Goal: Task Accomplishment & Management: Manage account settings

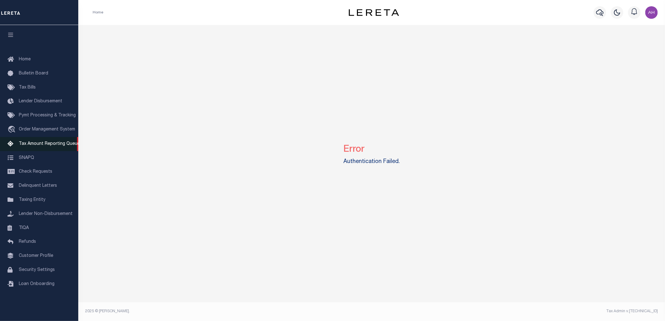
click at [38, 144] on span "Tax Amount Reporting Queue" at bounding box center [49, 144] width 61 height 4
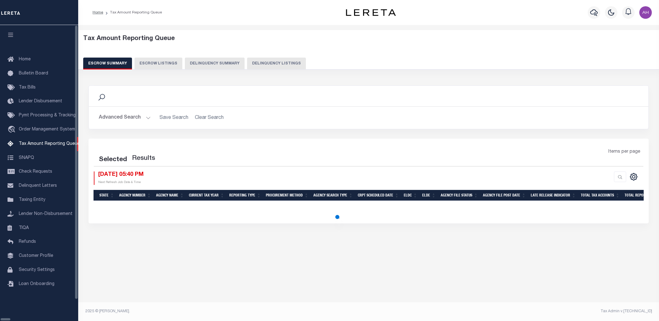
select select "100"
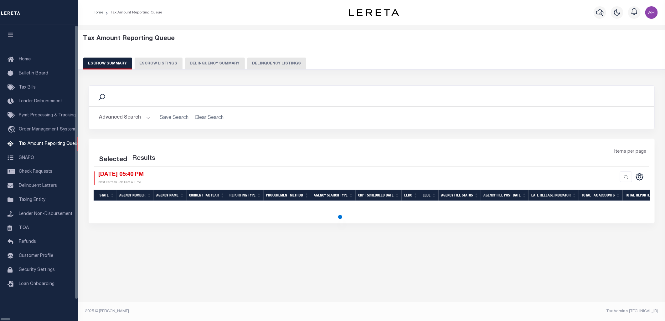
select select "100"
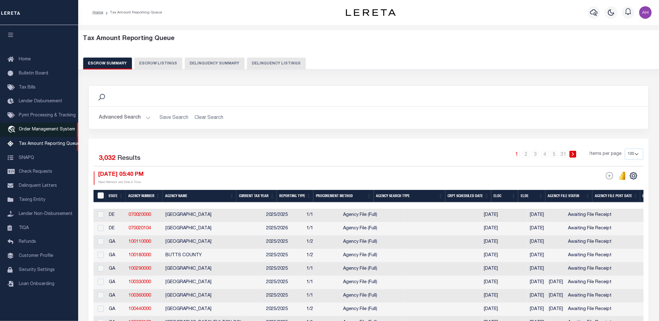
click at [35, 130] on span "Order Management System" at bounding box center [47, 129] width 56 height 4
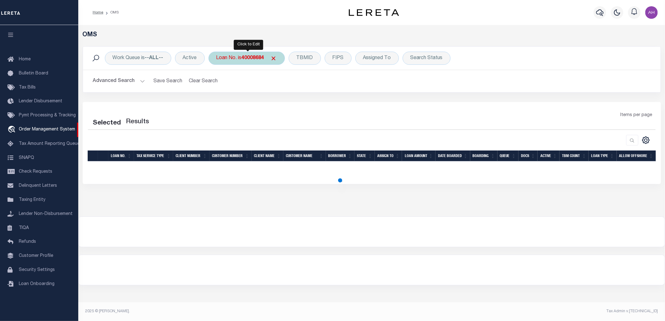
select select "200"
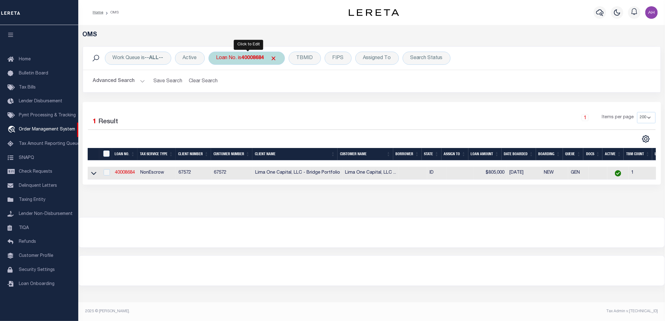
click at [223, 56] on div "Loan No. is 40008684" at bounding box center [246, 58] width 76 height 13
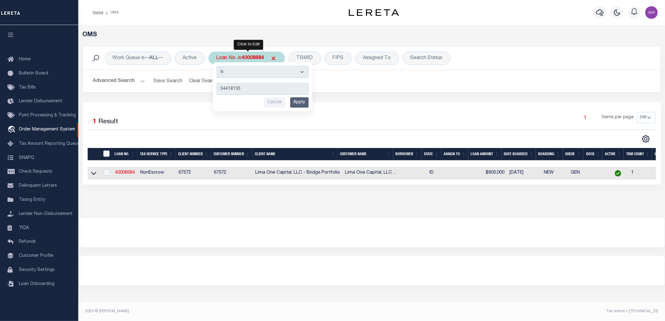
type input "54418135"
click at [297, 99] on input "Apply" at bounding box center [299, 102] width 18 height 10
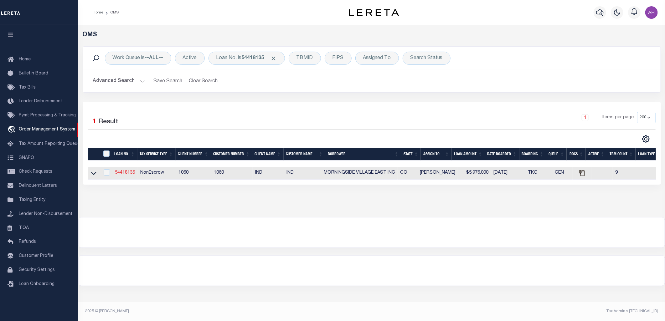
click at [123, 173] on link "54418135" at bounding box center [125, 173] width 20 height 4
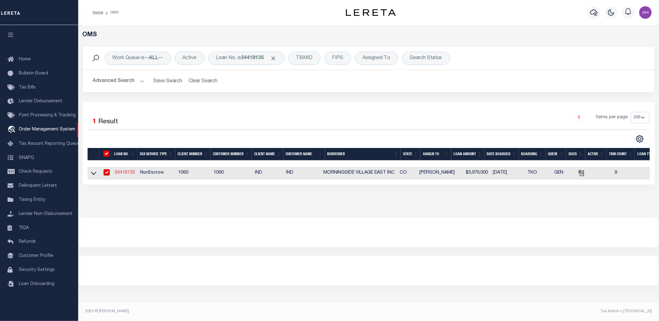
type input "54418135"
type input "MORNINGSIDE VILLAGE EAST INC"
select select "False"
select select
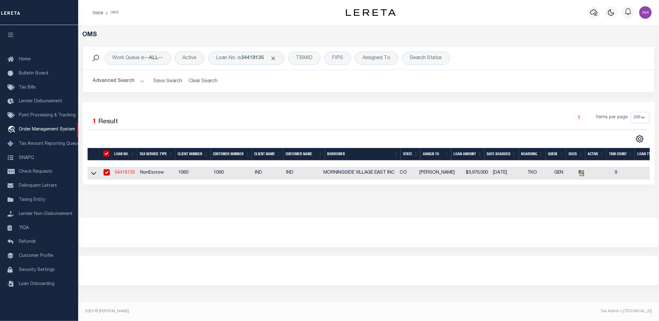
type input "6341 FAIRGROUNDS AVE STE 100"
type input "WINDSOR CO 80550"
select select "NonEscrow"
type input "3902/3904 PRECISION DR"
type input "FORT COLLINS CO 80528"
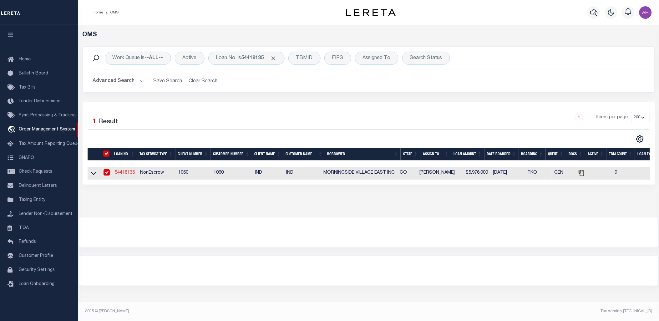
type input "00000000062583"
type input "CO"
select select "2817"
select select
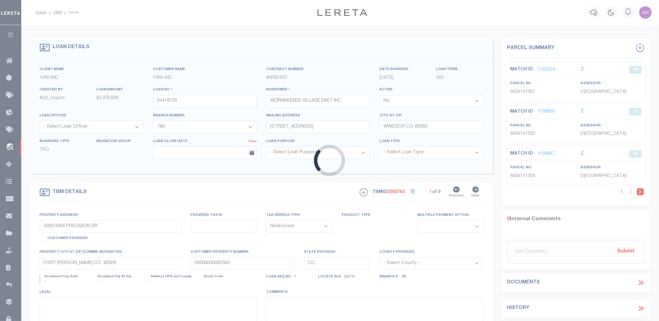
select select "6992"
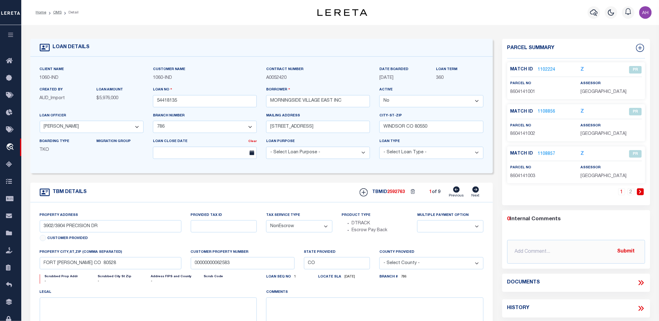
click at [641, 283] on icon at bounding box center [640, 282] width 3 height 5
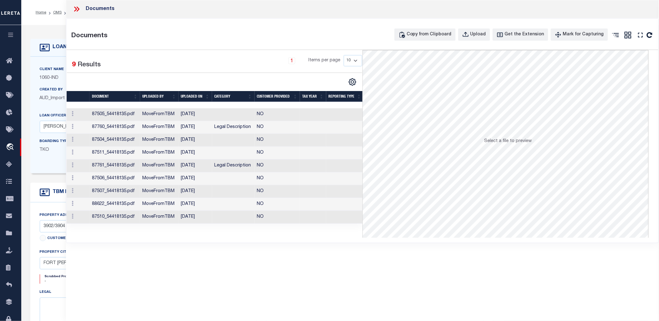
click at [231, 113] on td at bounding box center [233, 114] width 43 height 13
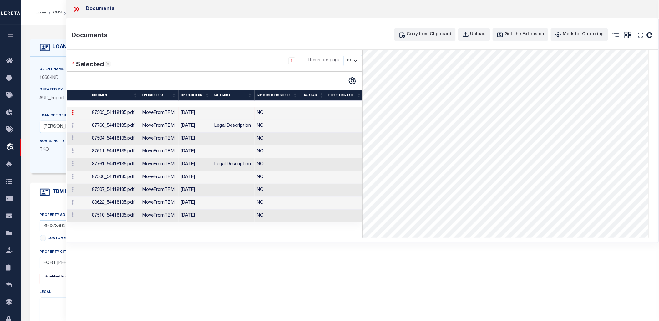
click at [119, 127] on td "87760_54418135.pdf" at bounding box center [114, 126] width 51 height 13
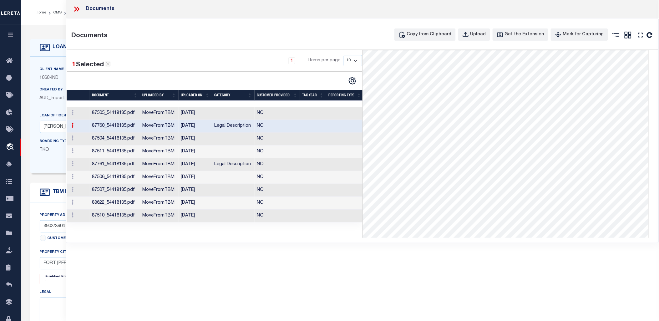
click at [119, 139] on td "87504_54418135.pdf" at bounding box center [114, 139] width 51 height 13
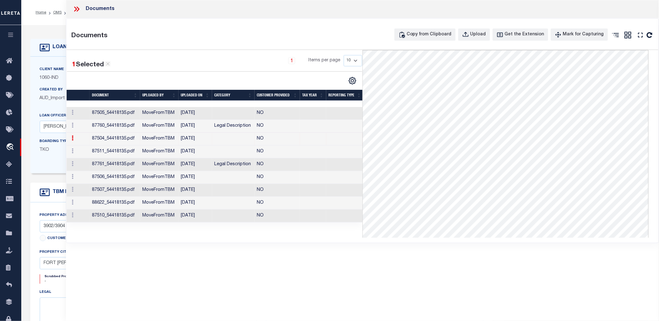
click at [130, 154] on td "87511_54418135.pdf" at bounding box center [114, 151] width 51 height 13
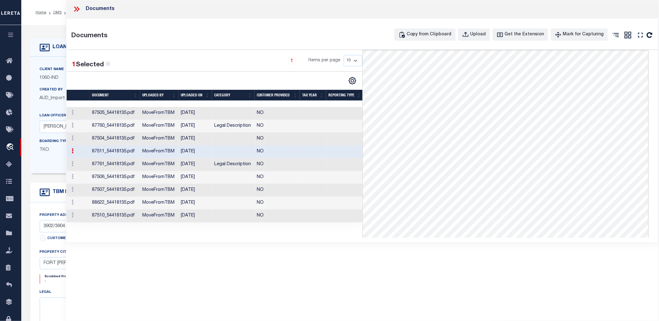
click at [118, 154] on td "87511_54418135.pdf" at bounding box center [114, 151] width 51 height 13
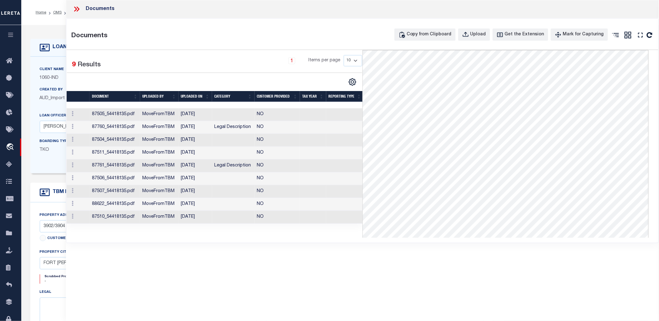
click at [116, 169] on td "87761_54418135.pdf" at bounding box center [114, 166] width 51 height 13
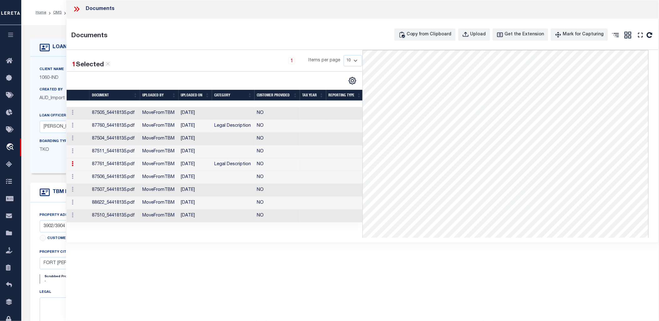
click at [123, 186] on td "87507_54418135.pdf" at bounding box center [114, 190] width 51 height 13
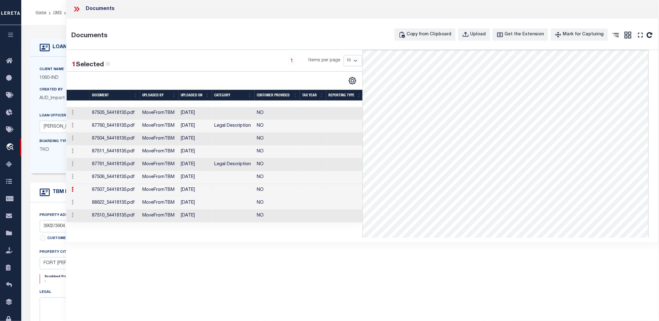
click at [73, 9] on icon at bounding box center [77, 9] width 8 height 8
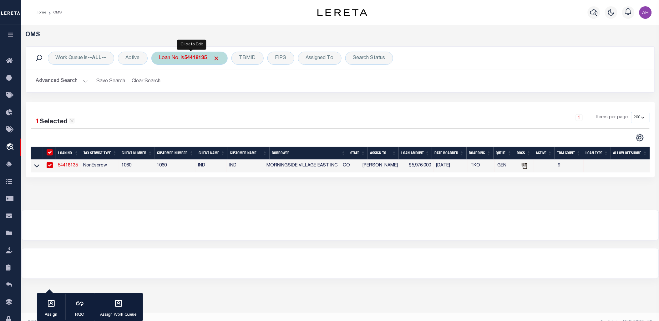
click at [184, 60] on div "Loan No. is 54418135" at bounding box center [189, 58] width 76 height 13
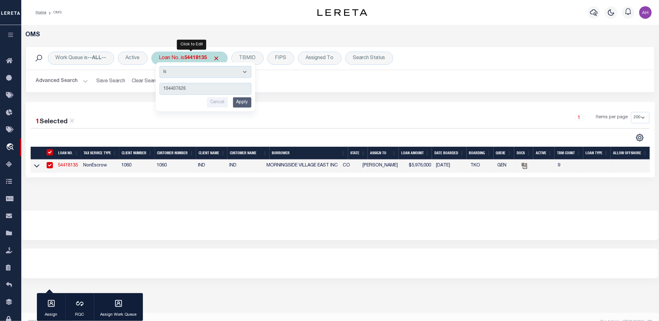
type input "104407626"
click at [248, 104] on input "Apply" at bounding box center [242, 102] width 18 height 10
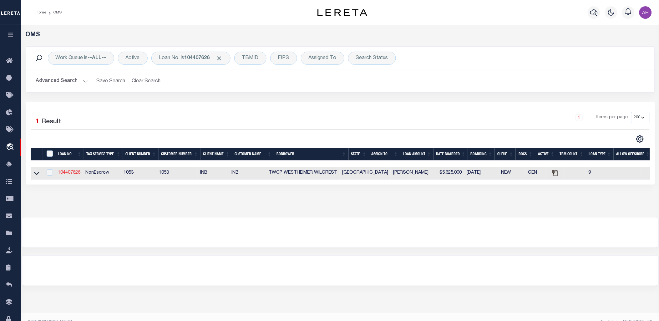
click at [71, 172] on link "104407626" at bounding box center [69, 173] width 23 height 4
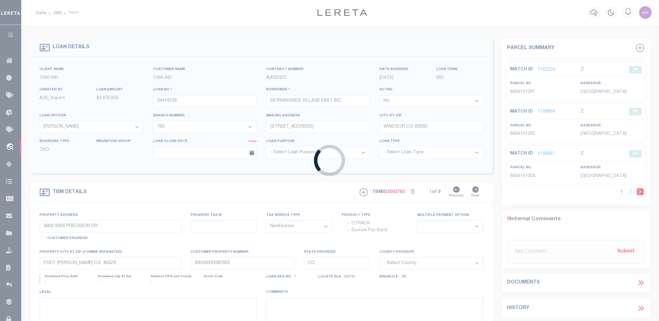
type input "104407626"
type input "TWCP WESTHEIMER WILCREST"
select select
type input "PLANO TX 75074"
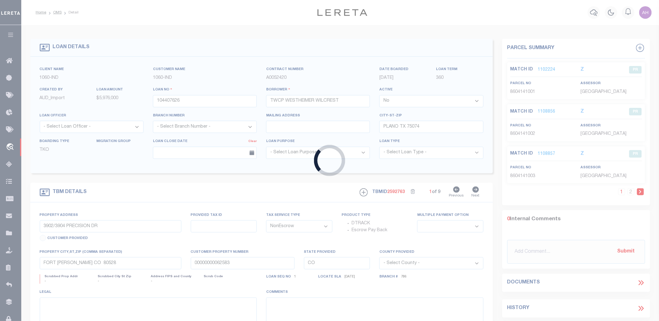
type input "1212 E 15TH ST"
type input "R0160001001A1"
select select
type input "[GEOGRAPHIC_DATA]"
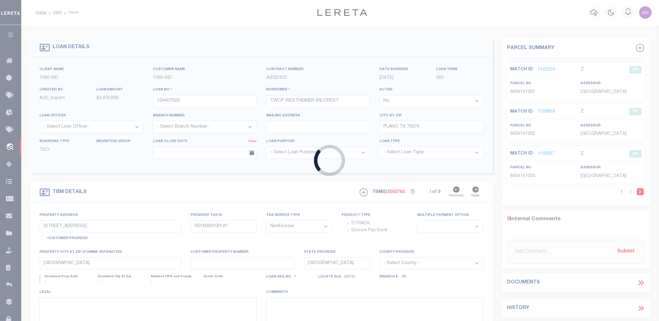
select select
type textarea "CLINT FORMAN ADDITION (CPL)|BL OCK 1|LOT 1A & PLANO O D BLK 1 4 LOT 6B|ACRES 0.…"
select select "3764"
select select "91"
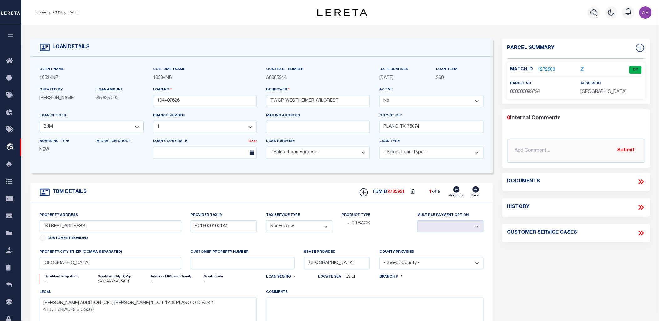
click at [643, 181] on icon at bounding box center [642, 181] width 3 height 5
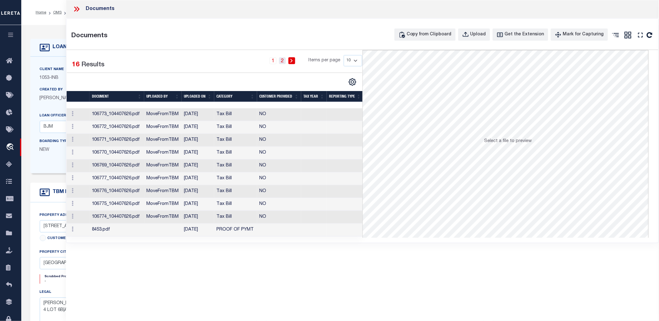
click at [283, 61] on link "2" at bounding box center [282, 60] width 7 height 7
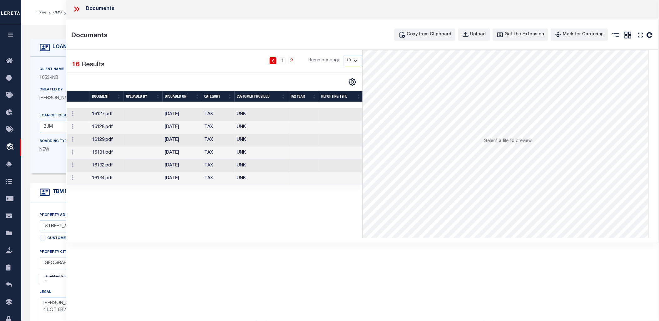
click at [354, 61] on select "10 25 50 100" at bounding box center [353, 60] width 18 height 11
click at [286, 63] on link "1" at bounding box center [282, 60] width 7 height 7
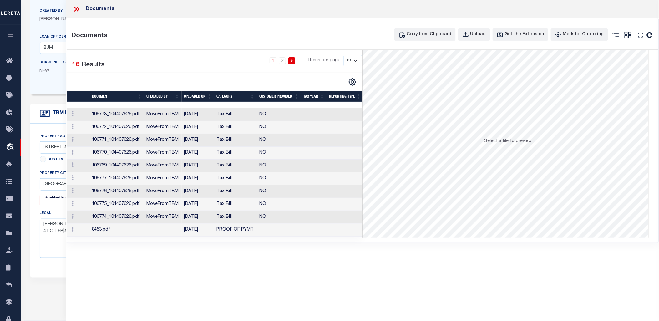
scroll to position [47, 0]
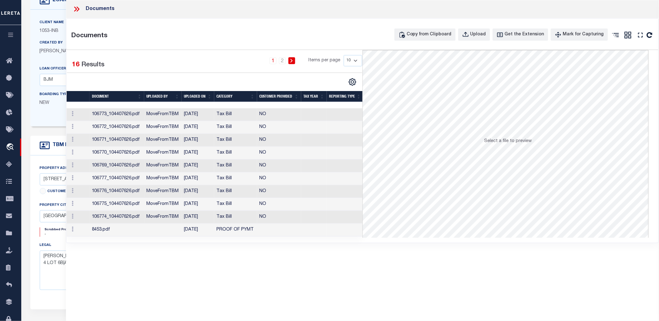
click at [354, 58] on select "10 25 50 100" at bounding box center [353, 60] width 18 height 11
select select "50"
click at [344, 55] on select "10 25 50 100" at bounding box center [353, 60] width 18 height 11
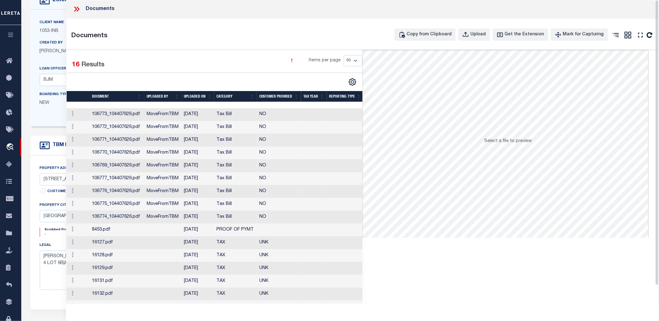
click at [80, 10] on icon at bounding box center [77, 9] width 8 height 8
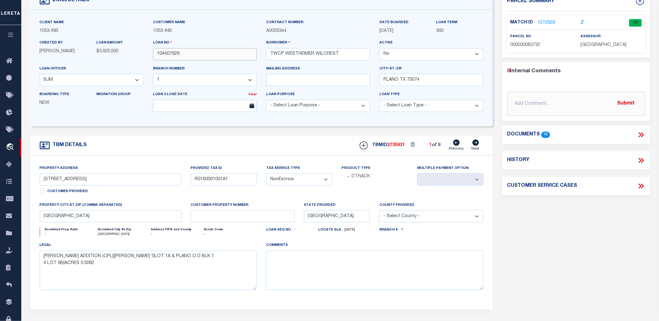
click at [161, 55] on input "104407626" at bounding box center [205, 54] width 104 height 12
click at [640, 134] on icon at bounding box center [641, 135] width 8 height 8
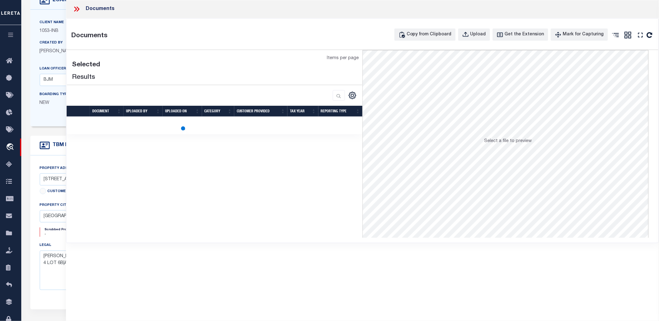
select select "50"
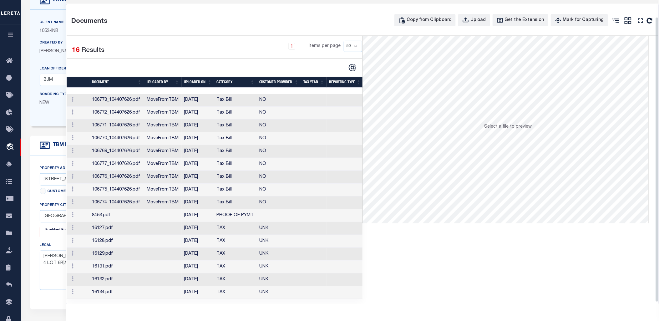
scroll to position [18, 0]
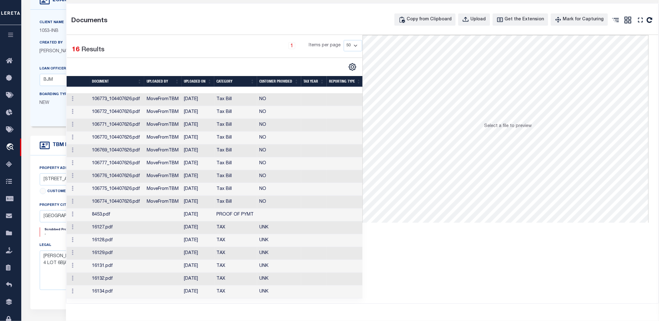
click at [319, 222] on td at bounding box center [314, 228] width 26 height 13
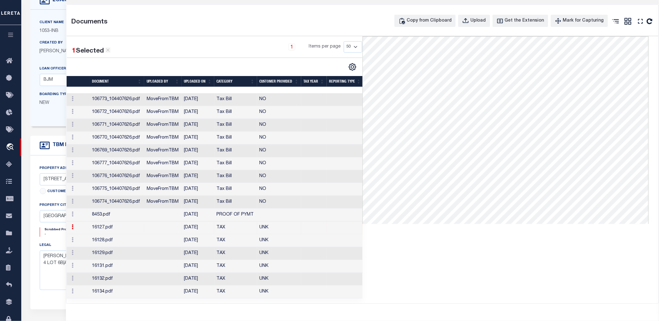
click at [317, 268] on td at bounding box center [314, 266] width 26 height 13
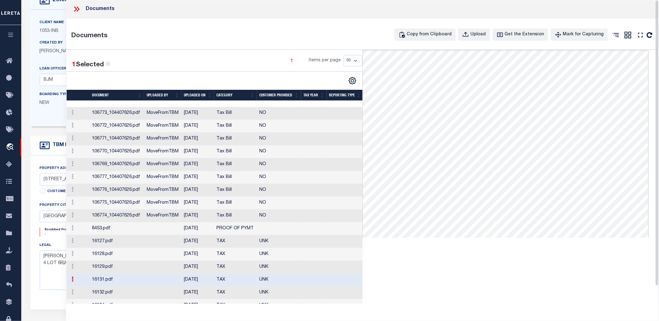
scroll to position [0, 0]
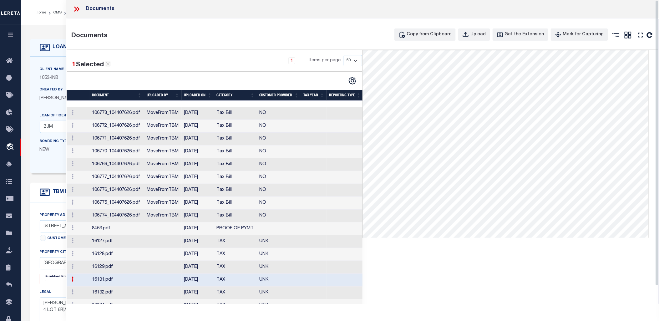
click at [79, 10] on icon at bounding box center [78, 9] width 3 height 5
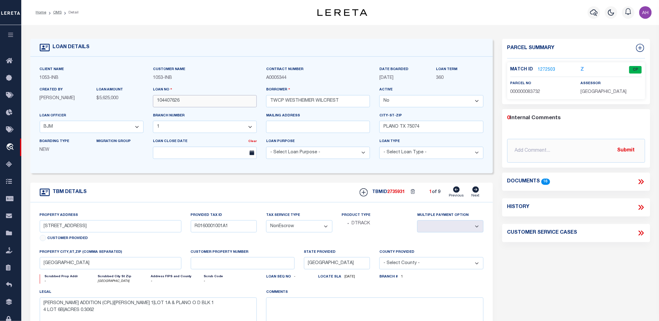
drag, startPoint x: 187, startPoint y: 101, endPoint x: 132, endPoint y: 98, distance: 55.1
click at [132, 98] on div "Client Name 1053 - INB Customer Name 1053 - INB" at bounding box center [261, 115] width 453 height 98
click at [641, 179] on icon at bounding box center [641, 182] width 8 height 8
select select "50"
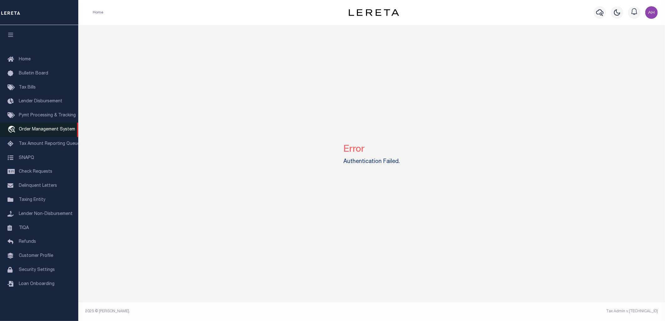
click at [54, 125] on link "travel_explore Order Management System" at bounding box center [39, 130] width 78 height 14
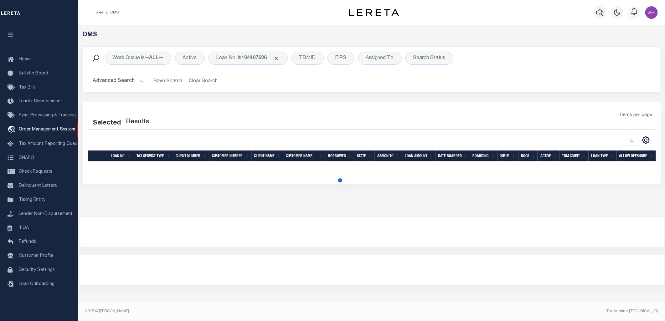
select select "200"
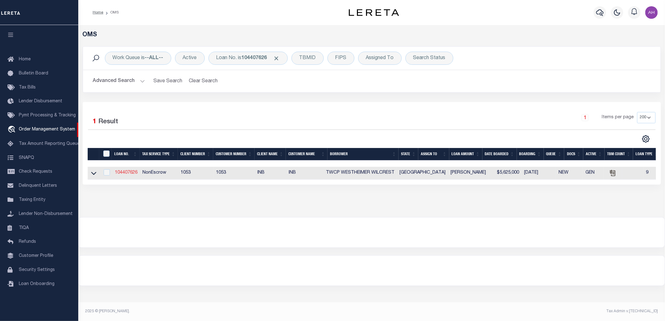
click at [127, 175] on link "104407626" at bounding box center [126, 173] width 23 height 4
type input "104407626"
type input "TWCP WESTHEIMER WILCREST"
select select "False"
select select
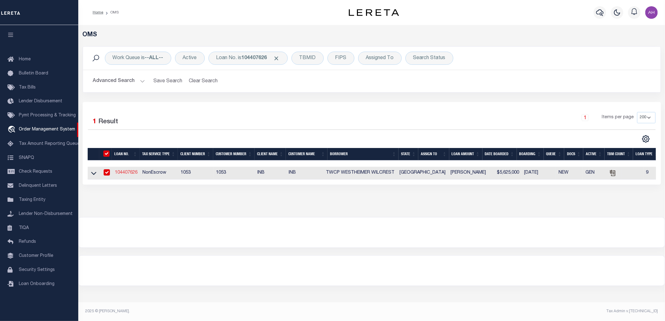
select select
type input "PLANO TX 75074"
select select "NonEscrow"
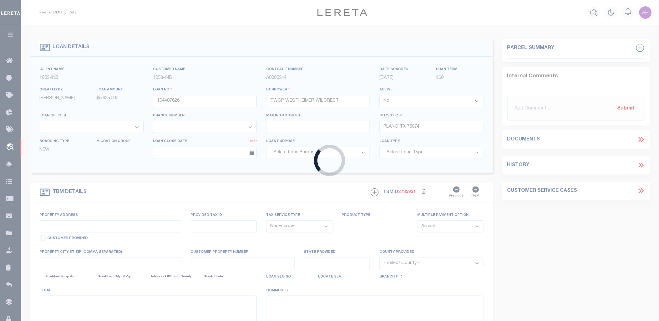
type input "[STREET_ADDRESS]"
type input "R0160001001A1"
select select
type input "[GEOGRAPHIC_DATA]"
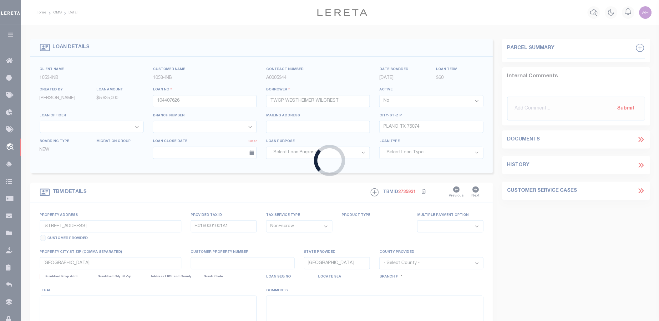
select select
type textarea "[PERSON_NAME] ADDITION (CPL)|[PERSON_NAME] 1|LOT 1A & PLANO O D BLK 1 4 LOT 6B|…"
select select "3764"
select select "91"
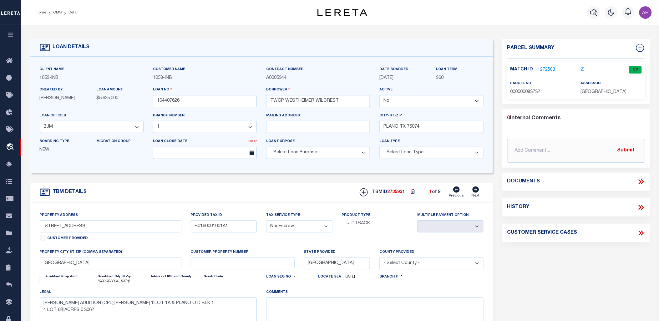
click at [639, 182] on icon at bounding box center [641, 182] width 8 height 8
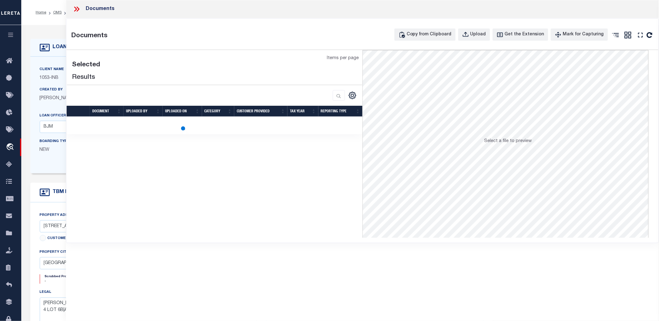
select select "50"
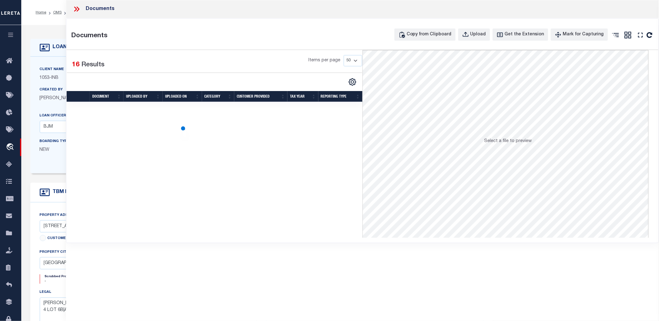
select select "50"
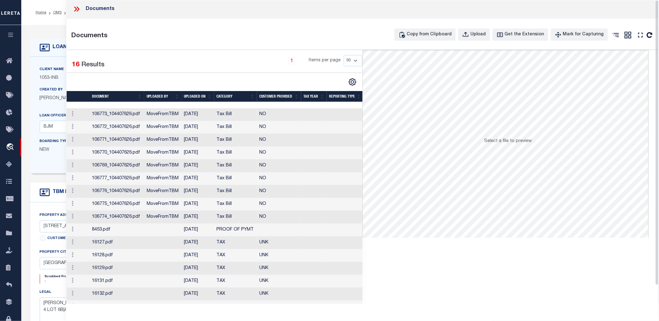
click at [74, 10] on icon at bounding box center [75, 9] width 3 height 5
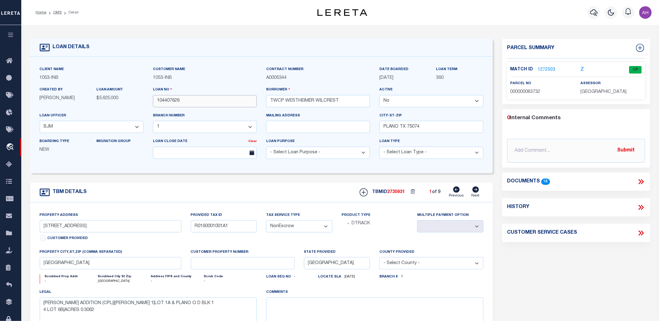
click at [163, 99] on input "104407626" at bounding box center [205, 101] width 104 height 12
click at [555, 67] on div "Match ID 1272503" at bounding box center [541, 69] width 61 height 7
click at [549, 69] on link "1272503" at bounding box center [547, 70] width 18 height 7
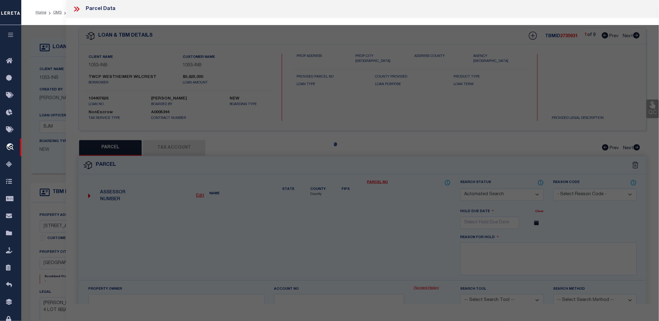
checkbox input "false"
select select "CP"
type input "Twcp Westheimer Wilcrest Ltd"
select select
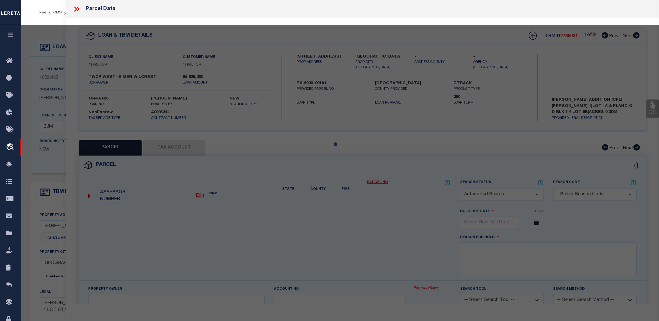
type input "1212 E 15Th St"
type input "[GEOGRAPHIC_DATA]"
type textarea "Clint Forman Addition, Block 1, Lot 1a & Plano O D Blk 14 Lot 6b, Acres 0.3062"
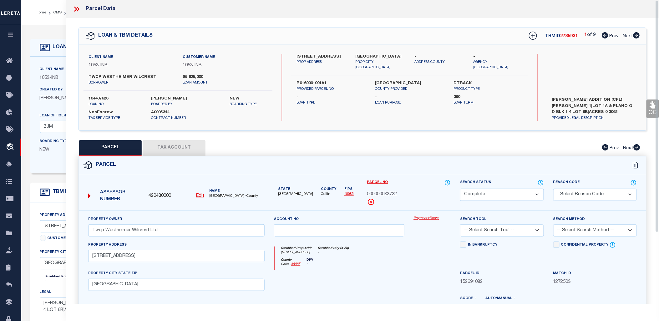
click at [431, 216] on link "Payment History" at bounding box center [432, 218] width 37 height 5
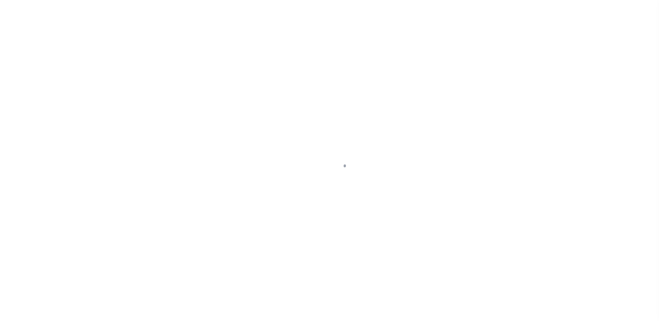
select select "False"
select select "3764"
select select "91"
select select "NonEscrow"
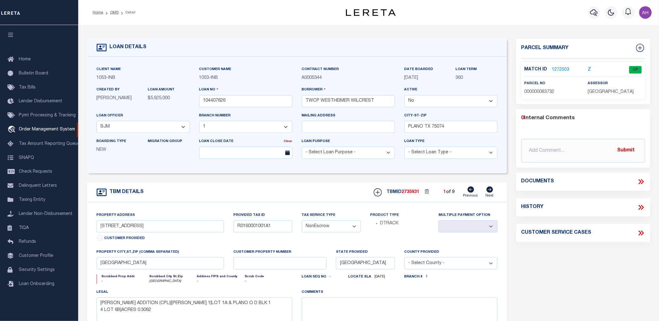
click at [492, 191] on icon at bounding box center [490, 189] width 7 height 6
type input "[STREET_ADDRESS]"
type input "R0160002003A1"
select select
type input "PLANO TX 75074"
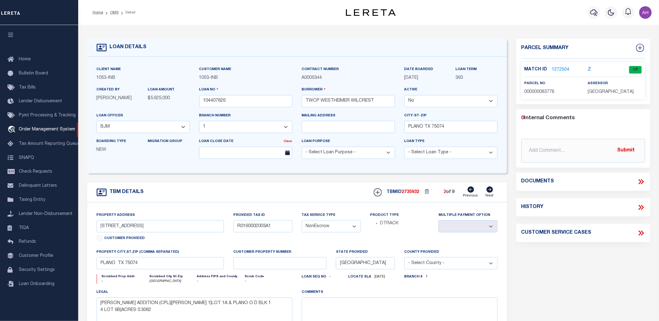
select select
type textarea "[PERSON_NAME] ADDITION (CPL)|[PERSON_NAME] 2|LOT 3A"
click at [467, 191] on link "Previous" at bounding box center [470, 192] width 15 height 12
type input "[STREET_ADDRESS]"
type input "R0160001001A1"
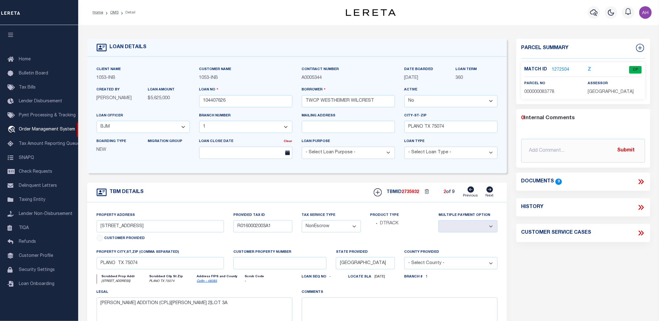
select select
type input "[GEOGRAPHIC_DATA]"
select select
type textarea "[PERSON_NAME] ADDITION (CPL)|[PERSON_NAME] 1|LOT 1A & PLANO O D BLK 1 4 LOT 6B|…"
click at [490, 191] on icon at bounding box center [490, 189] width 7 height 6
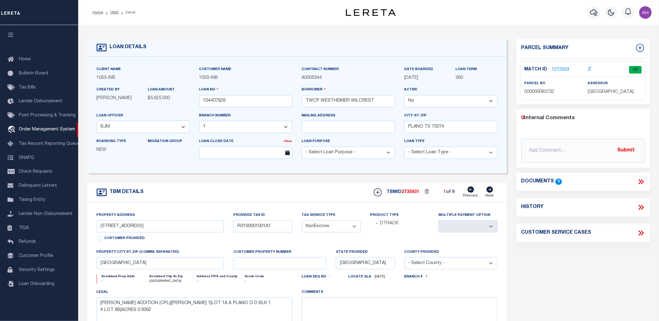
type input "[STREET_ADDRESS]"
type input "R0160002003A1"
select select
type input "PLANO TX 75074"
select select
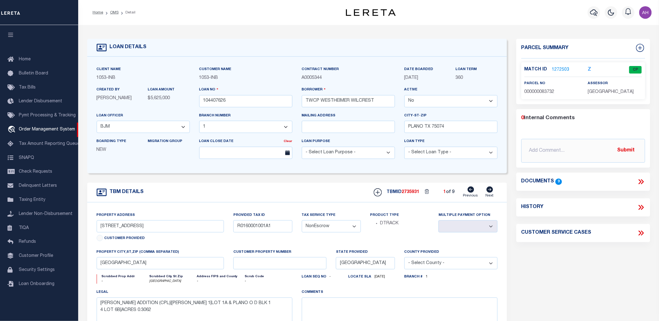
type textarea "[PERSON_NAME] ADDITION (CPL)|[PERSON_NAME] 2|LOT 3A"
click at [490, 191] on icon at bounding box center [490, 189] width 7 height 6
type input "1309 E 15TH ST"
type input "R0160002003B1"
select select
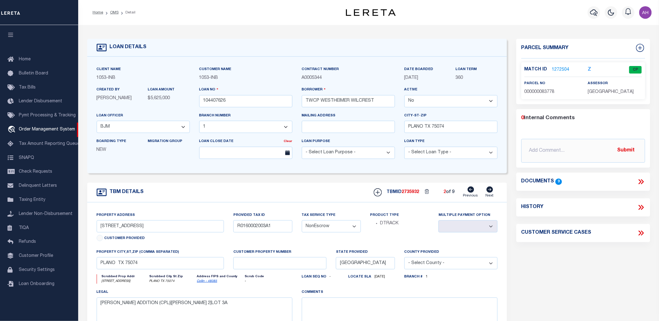
type input "PLANO TX 75074"
select select
type textarea "CLINT FORMAN ADDITION (CPL)|BL OCK 2|LOT 3B"
click at [490, 191] on icon at bounding box center [490, 189] width 7 height 6
type input "1511 N AVE"
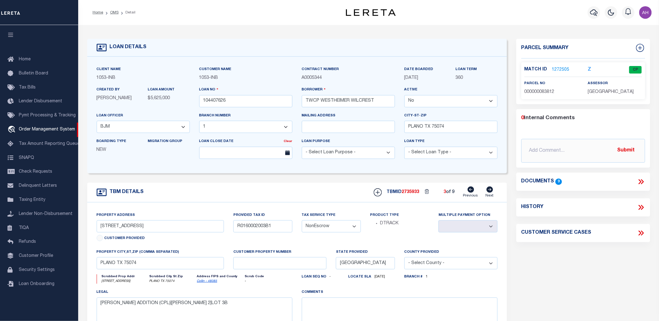
type input "R0160002006A1"
select select
type input "PLANO TX 75074"
select select
type textarea "CLINT FORMAN ADDITION (CPL)|BL OCK 2|LOT 6A"
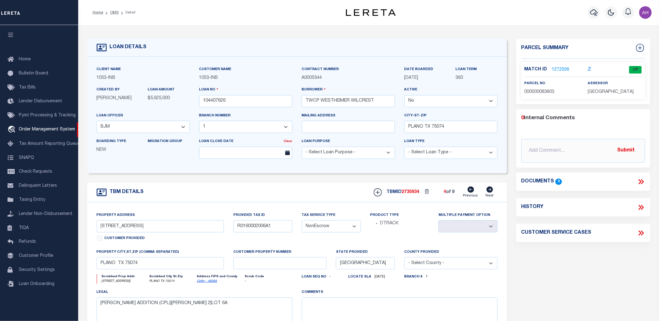
click at [490, 191] on icon at bounding box center [490, 189] width 7 height 6
type input "1507 N AVE"
type input "R0160002006B1"
select select
type input "PLANO TX 75074"
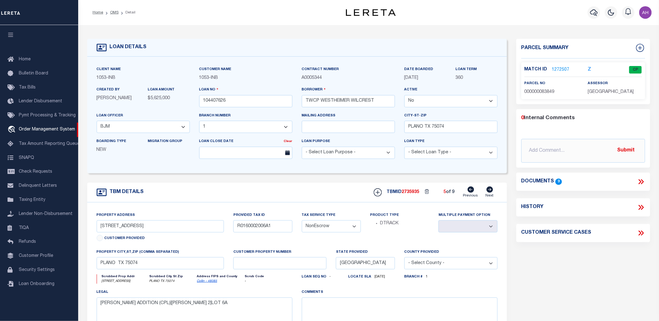
select select
type textarea "CLINT FORMAN ADDITION (CPL)|BL OCK 2|LOT 6B"
click at [490, 191] on icon at bounding box center [490, 189] width 7 height 6
type input "1407 14TH ST"
type input "R212600A001A1"
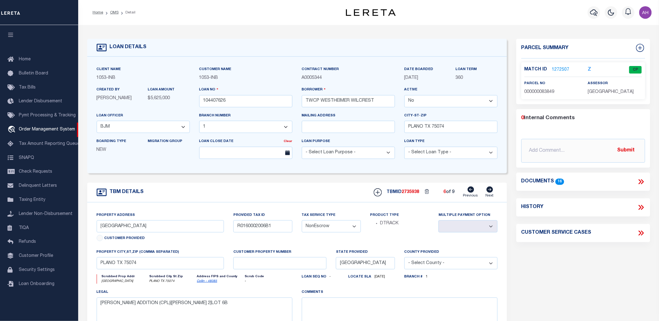
select select
type textarea "FIRST BAPTIST CHURCH-PLANO (CP L)|BLK A|LOT 1R; IMP ONLY"
click at [470, 192] on icon at bounding box center [471, 189] width 7 height 6
type input "1507 N AVE"
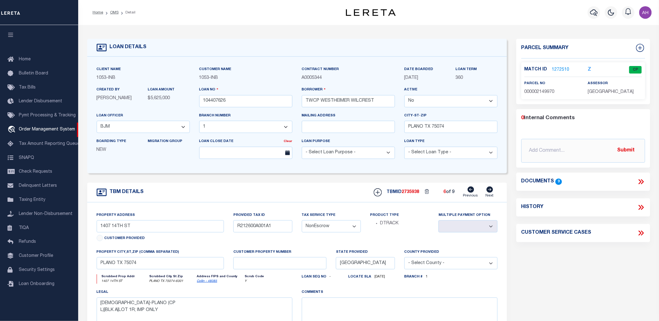
type input "R0160002006B1"
select select
type textarea "CLINT FORMAN ADDITION (CPL)|BL OCK 2|LOT 6B"
click at [492, 189] on icon at bounding box center [490, 189] width 7 height 6
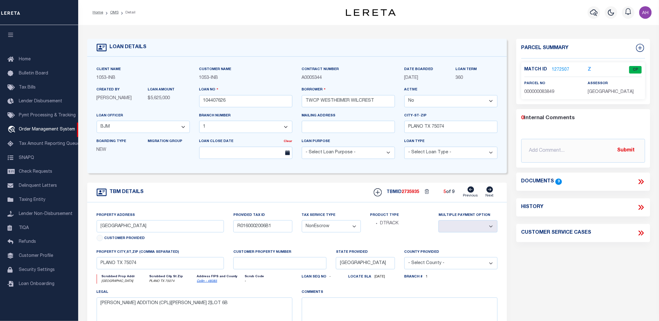
type input "1407 14TH ST"
type input "R212600A001A1"
select select
type textarea "FIRST BAPTIST CHURCH-PLANO (CP L)|BLK A|LOT 1R; IMP ONLY"
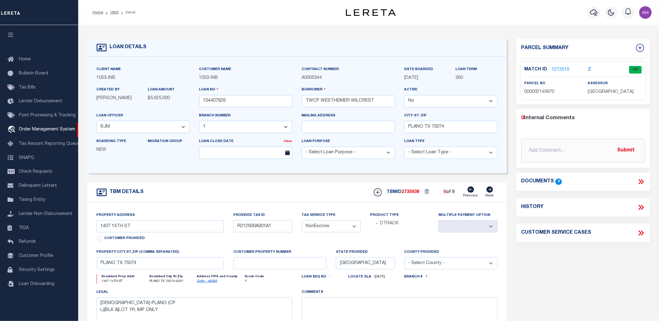
click at [492, 189] on icon at bounding box center [490, 189] width 7 height 6
type input "1300 E 15TH ST"
type input "R212600A001R1"
select select
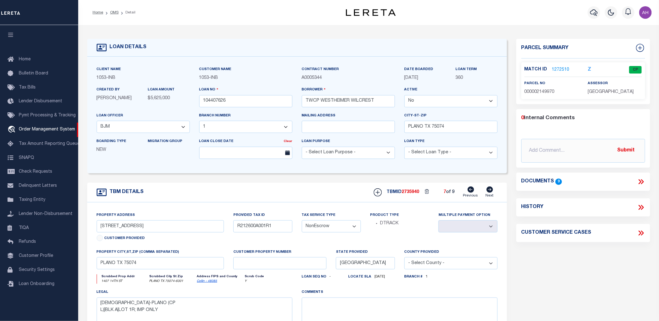
type textarea "FIRST BAPTIST CHURCH-PLANO (CP L)|BLK A|LOT 1R"
click at [492, 189] on icon at bounding box center [490, 189] width 7 height 6
type input "15TH PL"
type input "R212600B00201"
select select
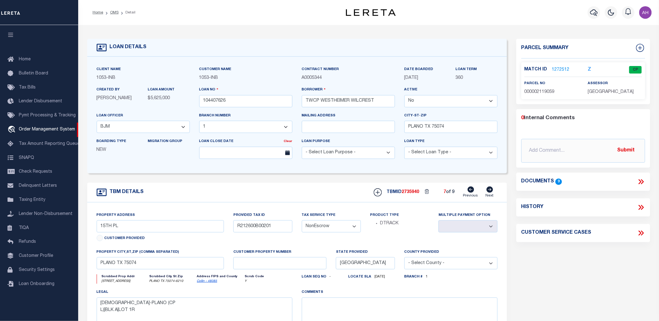
select select
type textarea "FIRST BAPTIST CHURCH-PLANO (CP L)|BLK B|LOT 2"
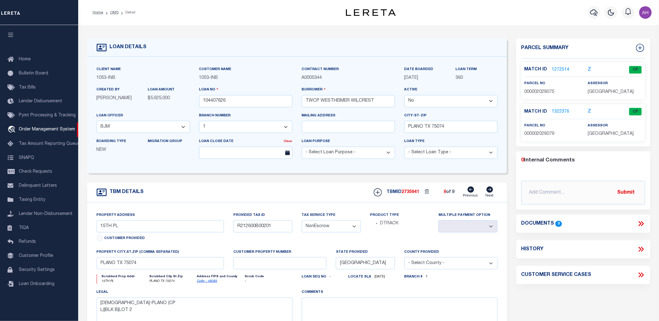
click at [490, 194] on link "Next" at bounding box center [490, 192] width 8 height 12
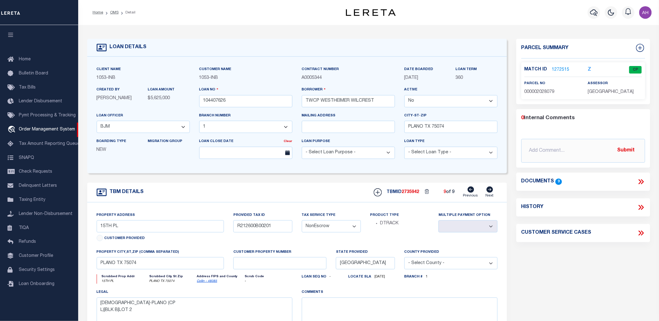
type input "L AVE"
type input "R212600C00301"
select select
type textarea "FIRST BAPTIST CHURCH-PLANO (CP L)|BLK C|LOT 3"
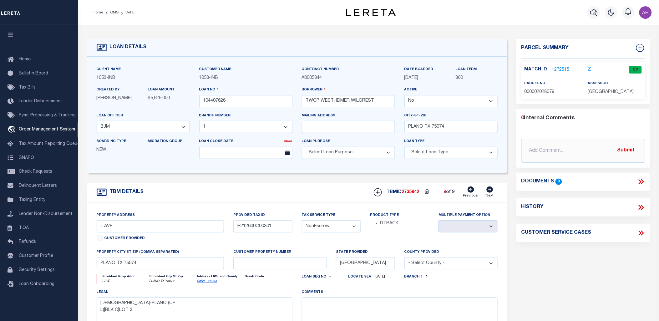
click at [490, 194] on link "Next" at bounding box center [490, 192] width 8 height 12
click at [471, 191] on icon at bounding box center [471, 189] width 7 height 6
type input "15TH PL"
type input "R212600B00201"
select select
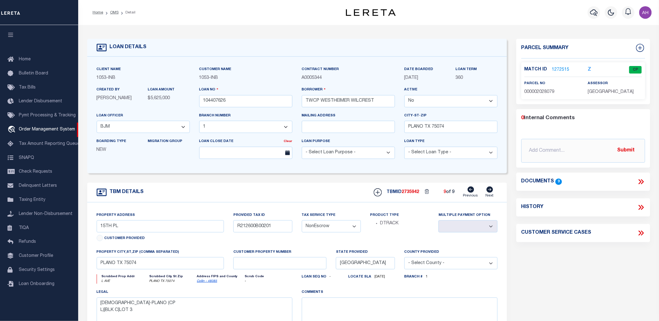
select select
type textarea "FIRST BAPTIST CHURCH-PLANO (CP L)|BLK B|LOT 2"
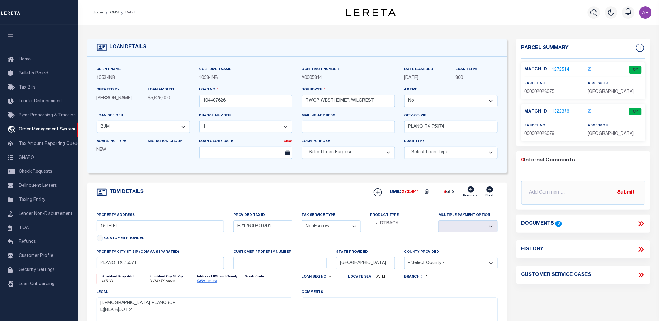
click at [471, 191] on icon at bounding box center [471, 189] width 7 height 6
type input "1300 E 15TH ST"
type input "R212600A001R1"
select select
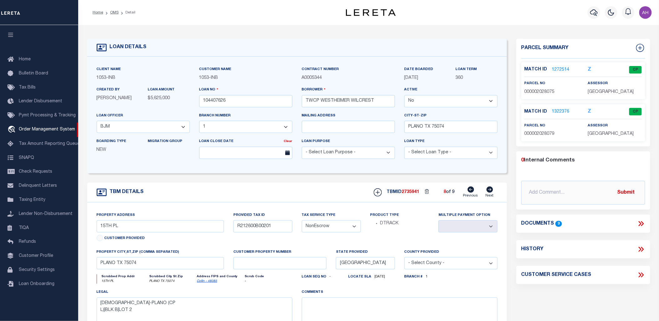
type textarea "FIRST BAPTIST CHURCH-PLANO (CP L)|BLK A|LOT 1R"
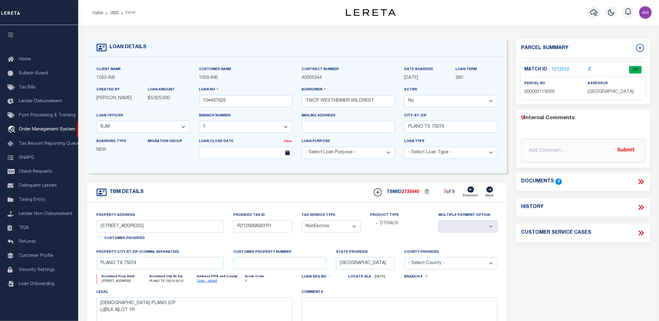
click at [471, 191] on icon at bounding box center [471, 189] width 7 height 6
type input "1407 14TH ST"
type input "R212600A001A1"
select select
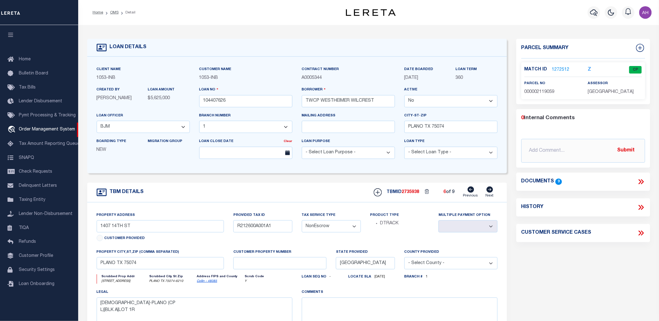
type textarea "FIRST BAPTIST CHURCH-PLANO (CP L)|BLK A|LOT 1R; IMP ONLY"
click at [471, 191] on icon at bounding box center [471, 189] width 7 height 6
type input "1507 N AVE"
type input "R0160002006B1"
select select
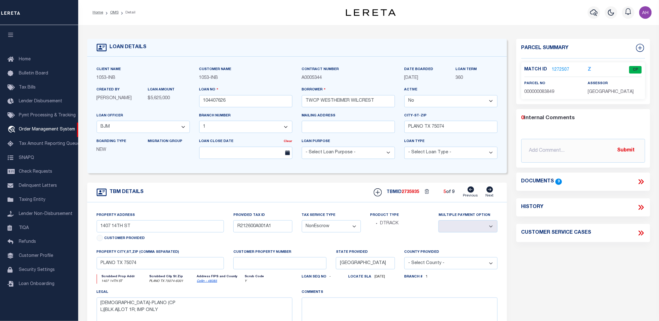
select select
type textarea "CLINT FORMAN ADDITION (CPL)|BL OCK 2|LOT 6B"
click at [471, 191] on icon at bounding box center [471, 189] width 7 height 6
type input "1511 N AVE"
type input "R0160002006A1"
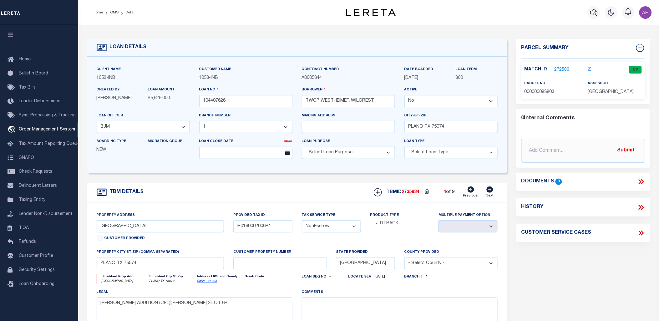
select select
type input "PLANO TX 75074"
select select
type textarea "CLINT FORMAN ADDITION (CPL)|BL OCK 2|LOT 6A"
click at [471, 191] on icon at bounding box center [471, 189] width 7 height 6
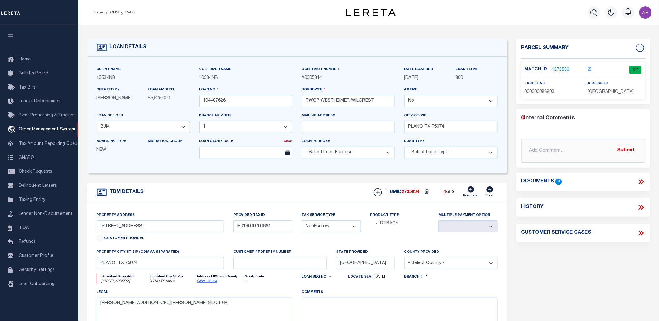
type input "1309 E 15TH ST"
type input "R0160002003B1"
select select
type input "PLANO TX 75074"
select select
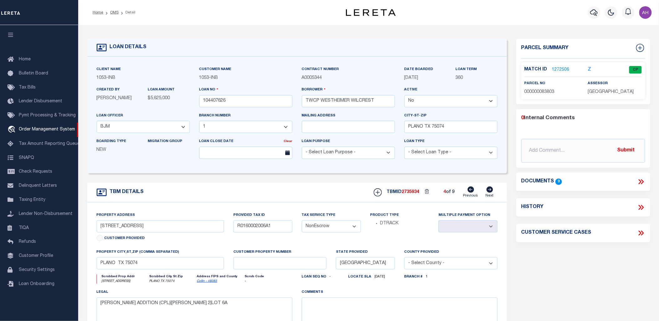
type textarea "CLINT FORMAN ADDITION (CPL)|BL OCK 2|LOT 3B"
click at [471, 191] on icon at bounding box center [471, 189] width 7 height 6
type input "1315 E 15TH ST"
type input "R0160002003A1"
select select
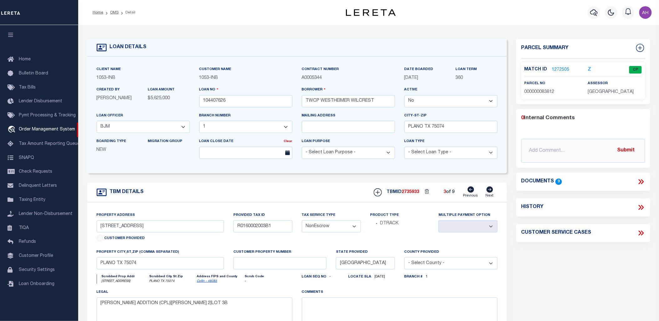
type input "PLANO TX 75074"
select select
type textarea "CLINT FORMAN ADDITION (CPL)|BL OCK 2|LOT 3A"
click at [471, 191] on icon at bounding box center [471, 189] width 7 height 6
type input "1212 E 15TH ST"
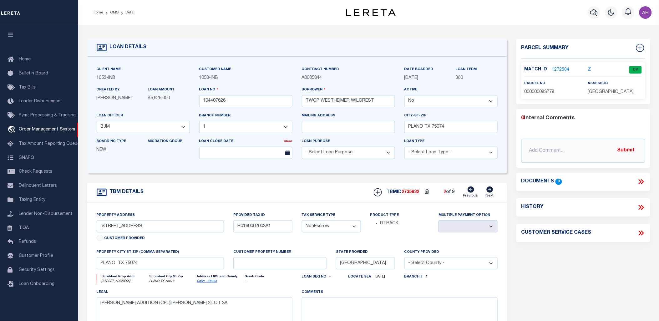
type input "R0160001001A1"
select select
type input "[GEOGRAPHIC_DATA]"
select select
type textarea "CLINT FORMAN ADDITION (CPL)|BL OCK 1|LOT 1A & PLANO O D BLK 1 4 LOT 6B|ACRES 0.…"
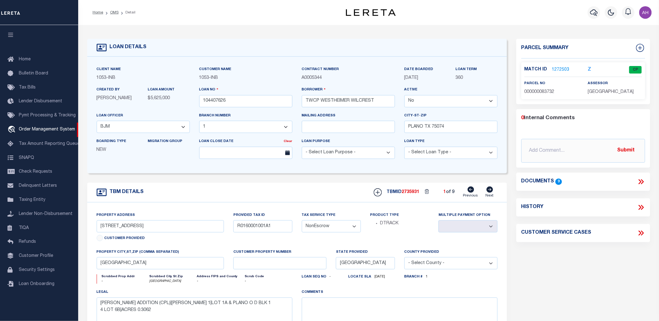
click at [643, 181] on icon at bounding box center [642, 181] width 3 height 5
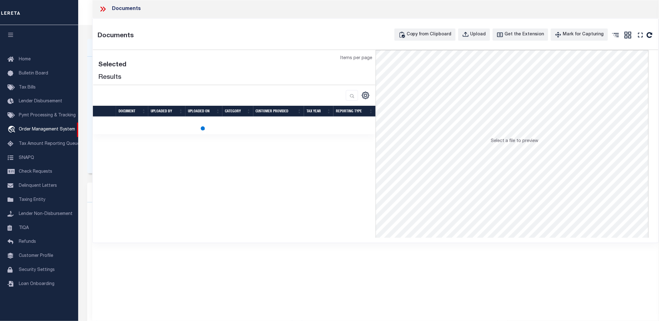
select select "50"
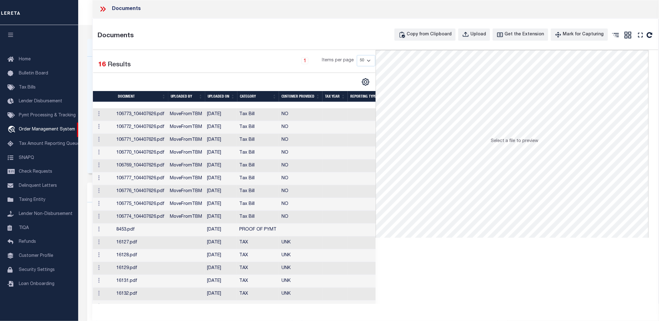
click at [100, 7] on icon at bounding box center [103, 9] width 8 height 8
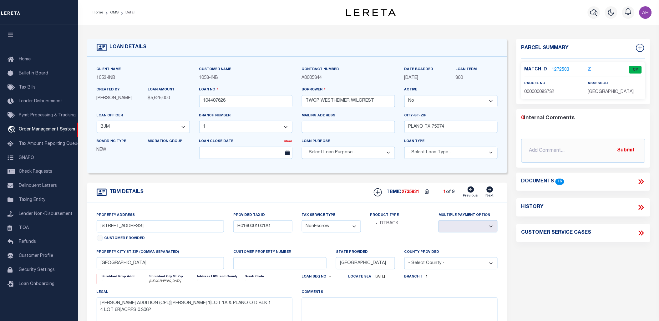
drag, startPoint x: 139, startPoint y: 22, endPoint x: 187, endPoint y: 11, distance: 49.3
click at [187, 11] on div "Home OMS Detail" at bounding box center [206, 12] width 236 height 13
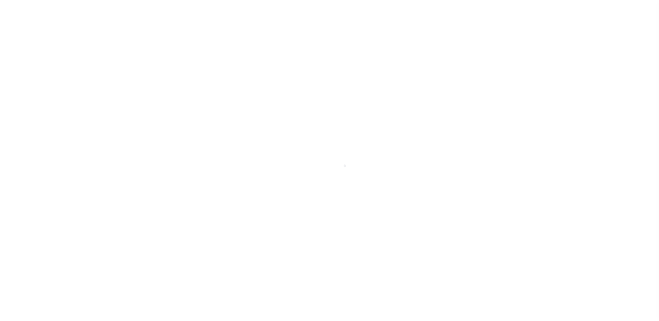
select select "False"
select select "3764"
select select "91"
select select "NonEscrow"
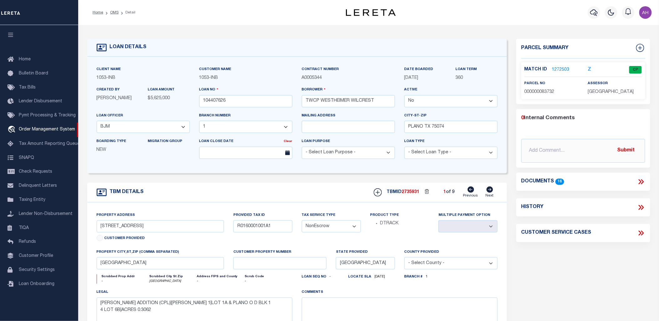
click at [489, 191] on icon at bounding box center [490, 189] width 7 height 6
type input "[STREET_ADDRESS]"
type input "R0160002003A1"
select select
type input "PLANO TX 75074"
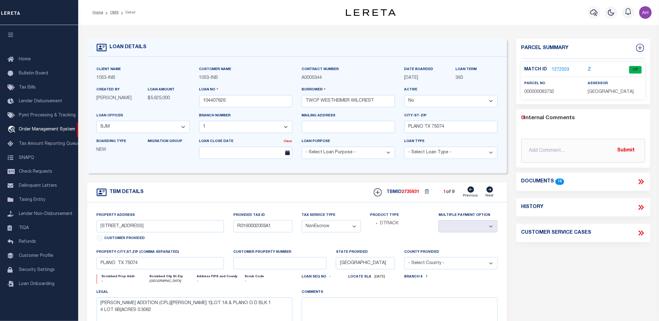
select select
type textarea "[PERSON_NAME] ADDITION (CPL)|[PERSON_NAME] 2|LOT 3A"
click at [471, 191] on icon at bounding box center [471, 189] width 7 height 6
type input "[STREET_ADDRESS]"
type input "R0160001001A1"
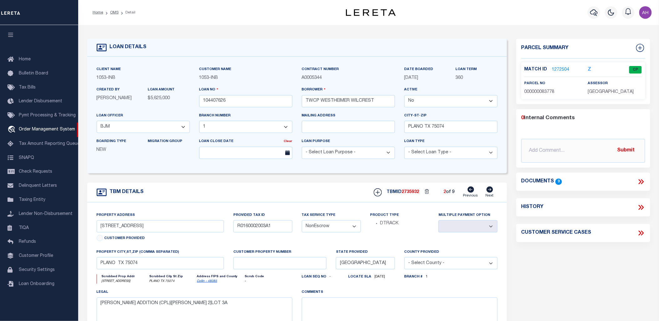
select select
type input "[GEOGRAPHIC_DATA]"
select select
type textarea "[PERSON_NAME] ADDITION (CPL)|[PERSON_NAME] 1|LOT 1A & PLANO O D BLK 1 4 LOT 6B|…"
click at [644, 180] on icon at bounding box center [641, 182] width 8 height 8
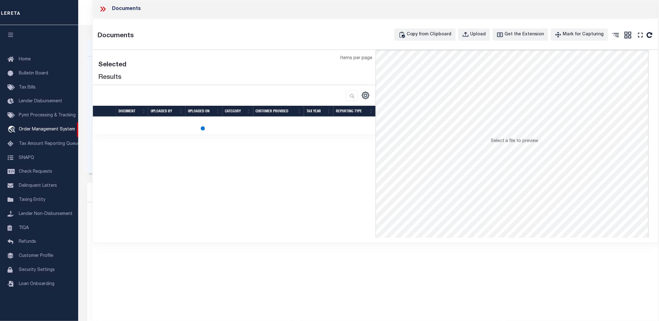
select select "50"
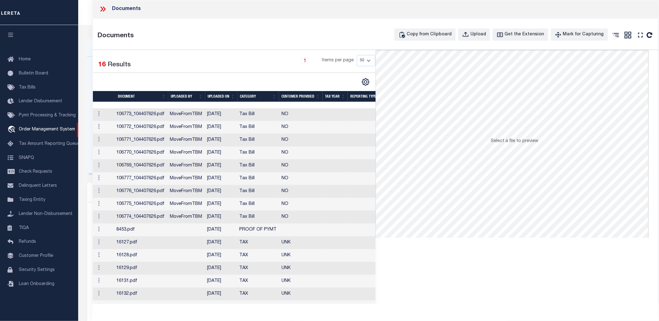
click at [100, 8] on icon at bounding box center [103, 9] width 8 height 8
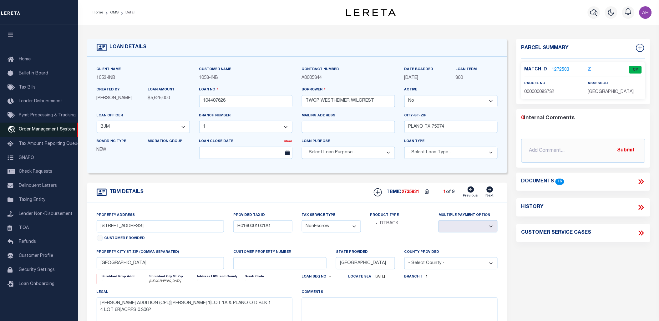
click at [57, 133] on link "travel_explore Order Management System" at bounding box center [39, 130] width 78 height 14
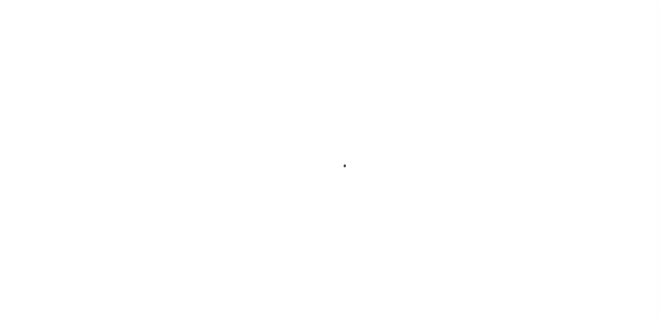
select select "False"
select select "3764"
select select "91"
select select "NonEscrow"
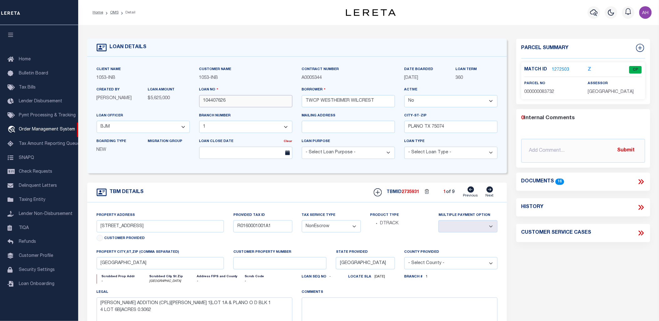
click at [214, 99] on input "104407626" at bounding box center [245, 101] width 93 height 12
click at [640, 183] on icon at bounding box center [641, 182] width 8 height 8
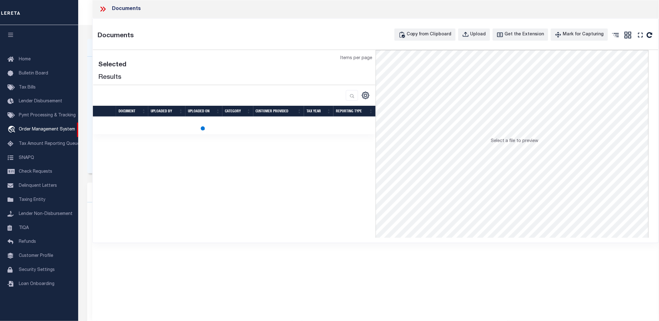
select select "50"
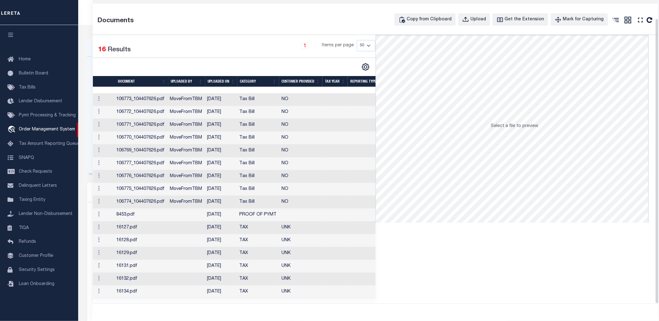
scroll to position [16, 0]
click at [449, 294] on div "Loading... Select a file to preview" at bounding box center [517, 166] width 283 height 263
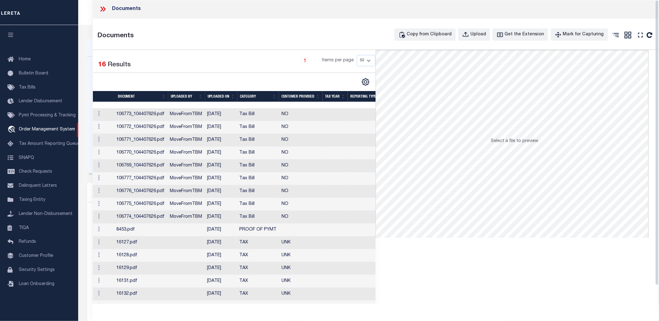
click at [105, 9] on icon at bounding box center [104, 9] width 3 height 5
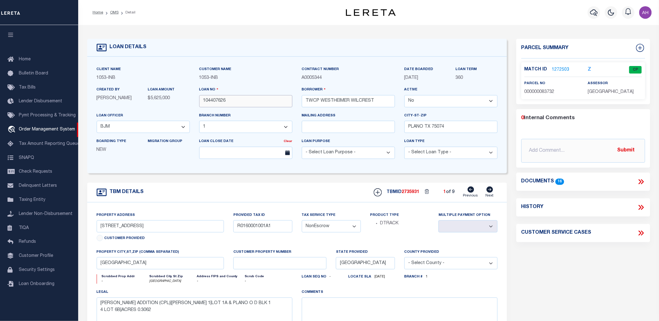
click at [213, 102] on input "104407626" at bounding box center [245, 101] width 93 height 12
click at [642, 179] on icon at bounding box center [642, 181] width 3 height 5
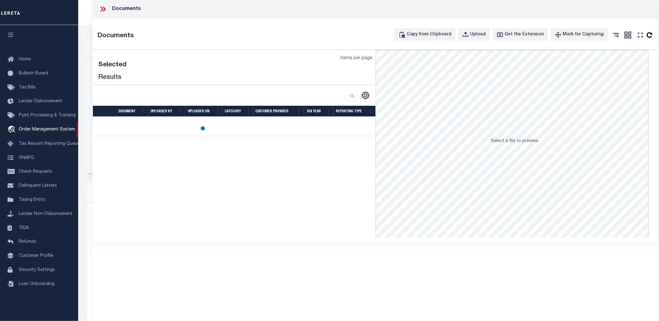
select select "50"
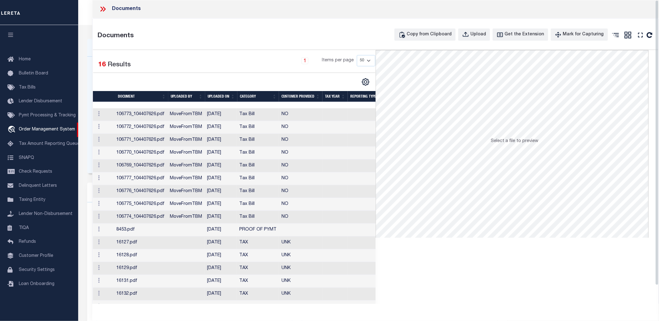
click at [100, 9] on icon at bounding box center [103, 9] width 8 height 8
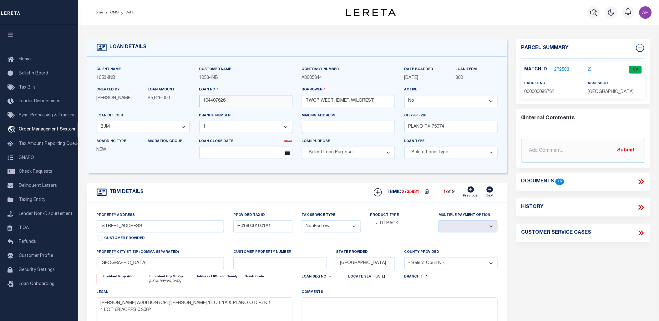
click at [218, 101] on input "104407626" at bounding box center [245, 101] width 93 height 12
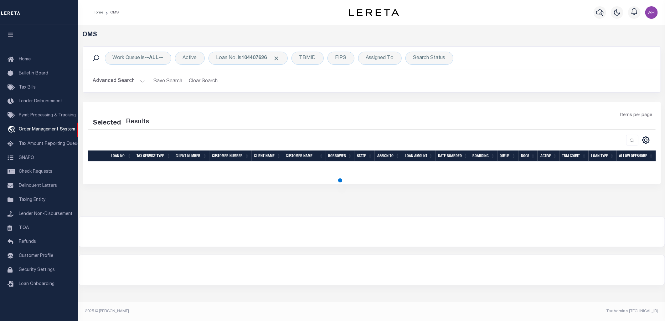
select select "200"
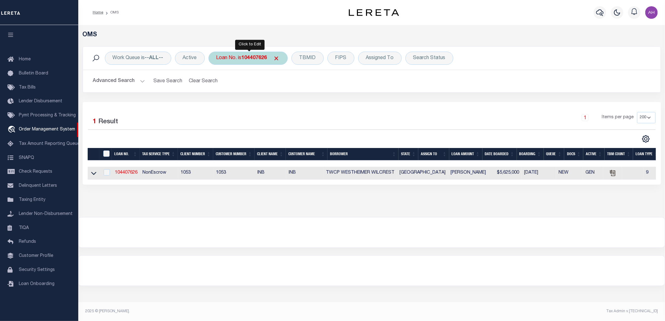
click at [241, 59] on div "Loan No. is 104407626" at bounding box center [247, 58] width 79 height 13
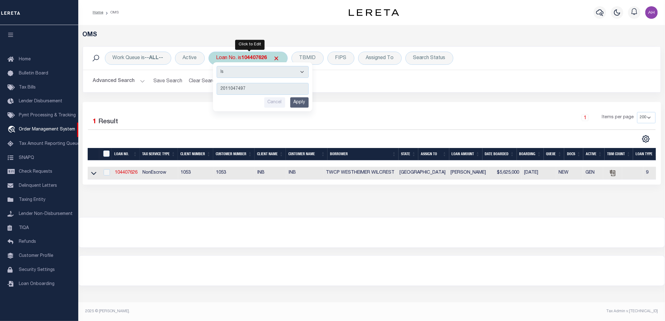
type input "2011047497"
click at [306, 102] on input "Apply" at bounding box center [299, 102] width 18 height 10
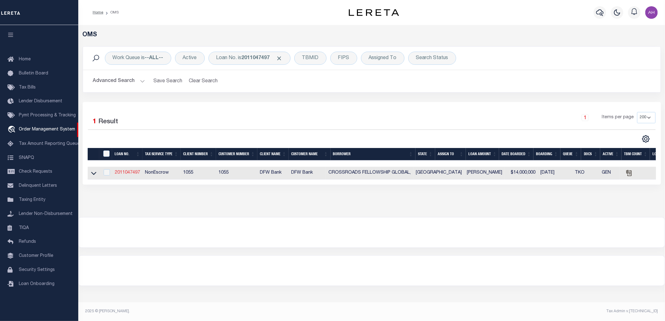
click at [135, 171] on link "2011047497" at bounding box center [127, 173] width 25 height 4
type input "2011047497"
type input "CROSSROADS FELLOWSHIP GLOBAL,"
select select "False"
select select
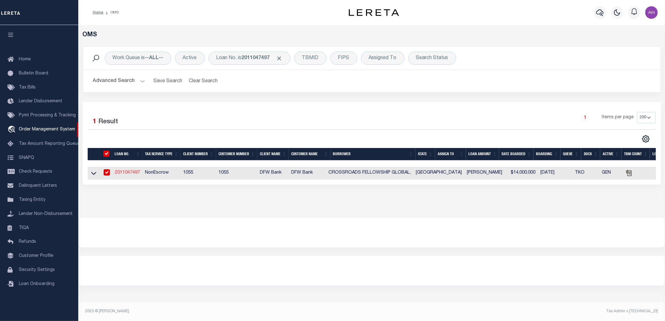
select select
type input "[STREET_ADDRESS]"
type input "[GEOGRAPHIC_DATA] [GEOGRAPHIC_DATA] 79762-9715"
select select "10"
select select "NonEscrow"
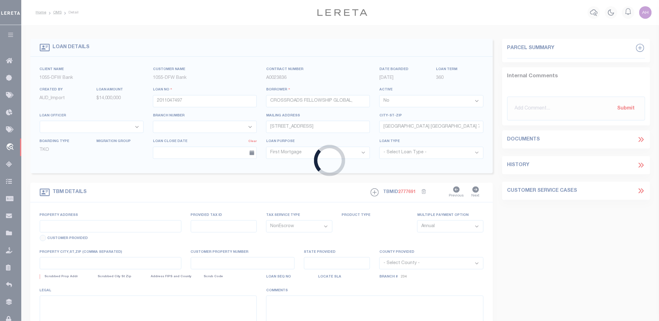
type input "[STREET_ADDRESS]"
select select
type input "[GEOGRAPHIC_DATA] [GEOGRAPHIC_DATA] 79762"
type input "2"
type input "[GEOGRAPHIC_DATA]"
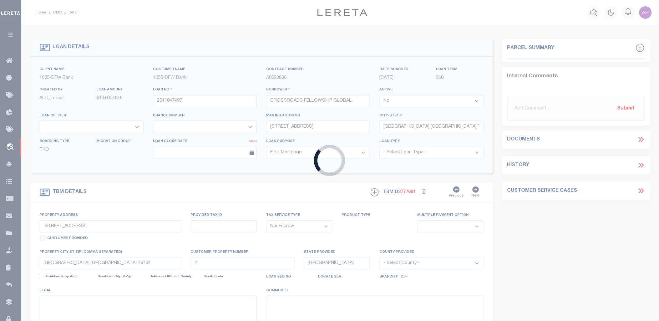
select select
type textarea "[STREET_ADDRESS] TR 2: LT 1, BLK 1, [DEMOGRAPHIC_DATA][GEOGRAPHIC_DATA], [GEOGR…"
select select "10373"
select select "4000"
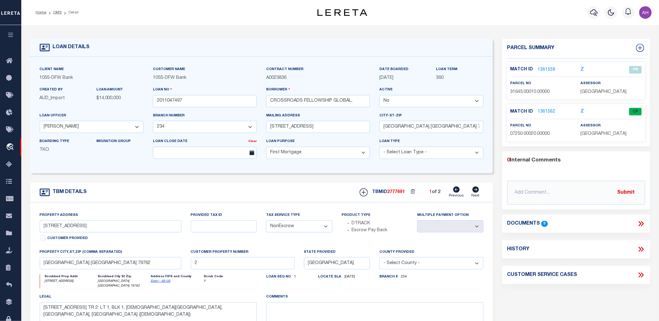
click at [640, 225] on icon at bounding box center [641, 224] width 8 height 8
select select "50"
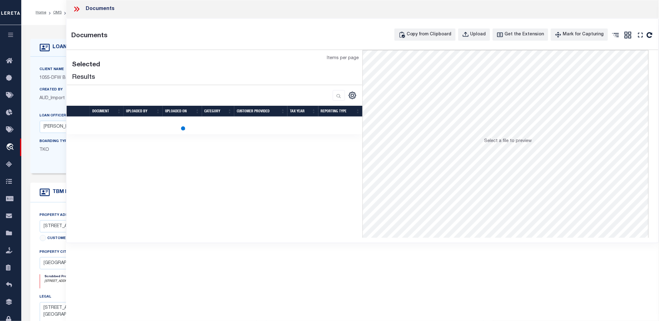
select select "50"
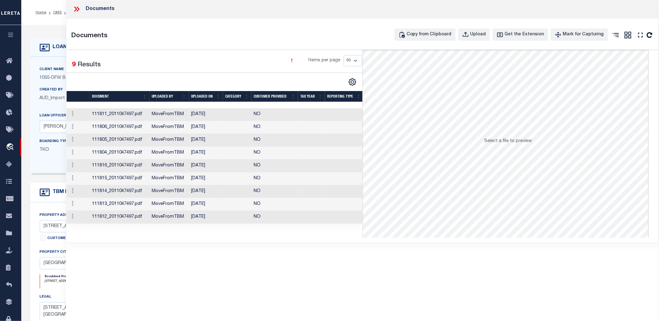
click at [159, 69] on div "1 Items per page 10 25 50 100" at bounding box center [252, 63] width 219 height 16
click at [76, 10] on icon at bounding box center [77, 9] width 8 height 8
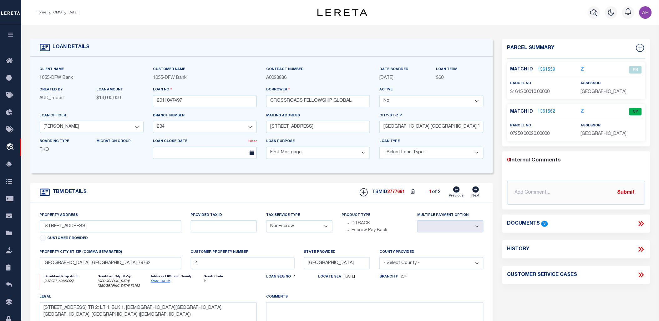
click at [643, 225] on icon at bounding box center [642, 224] width 3 height 5
select select "50"
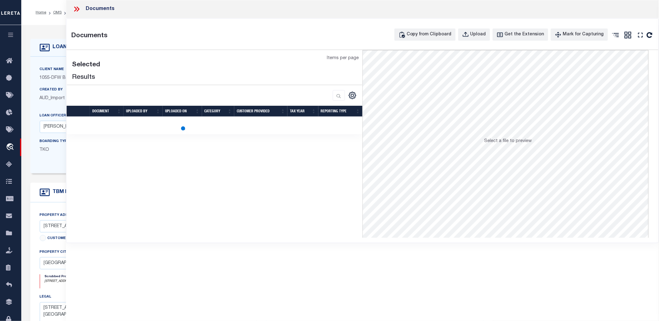
select select "50"
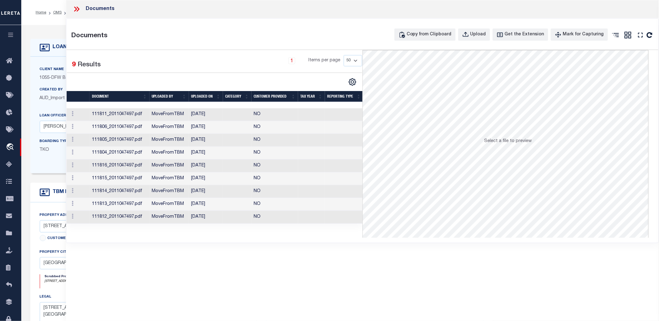
click at [79, 5] on icon at bounding box center [77, 9] width 8 height 8
